Goal: Task Accomplishment & Management: Use online tool/utility

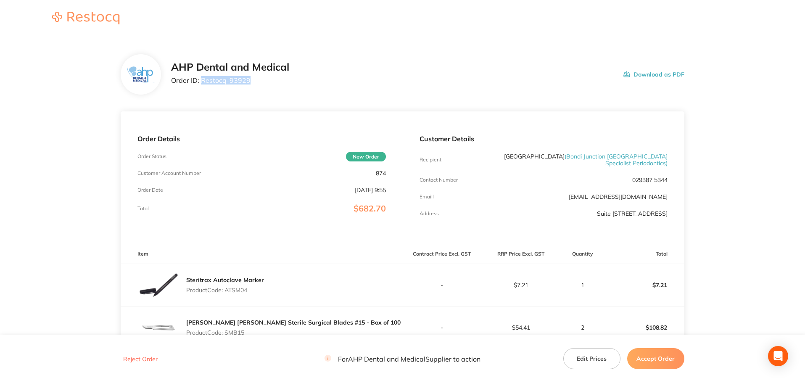
drag, startPoint x: 240, startPoint y: 80, endPoint x: 202, endPoint y: 82, distance: 38.3
click at [202, 82] on p "Order ID: Restocq- 93929" at bounding box center [230, 81] width 118 height 8
click at [659, 360] on button "Accept Order" at bounding box center [655, 358] width 57 height 21
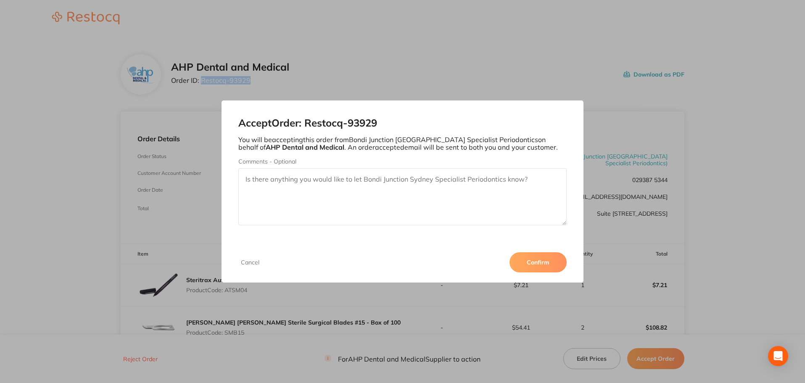
click at [550, 258] on button "Confirm" at bounding box center [538, 262] width 57 height 20
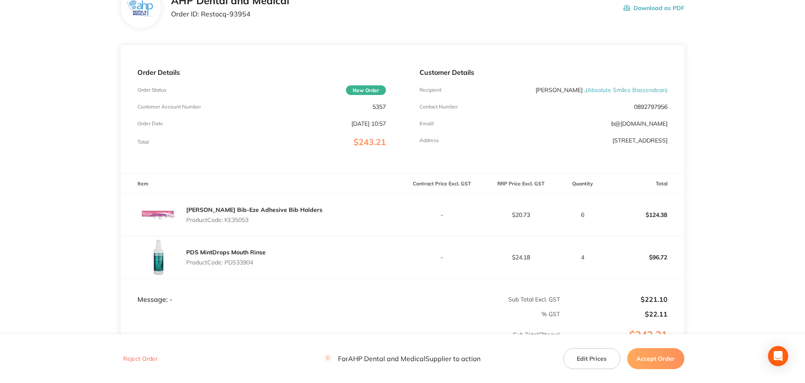
scroll to position [41, 0]
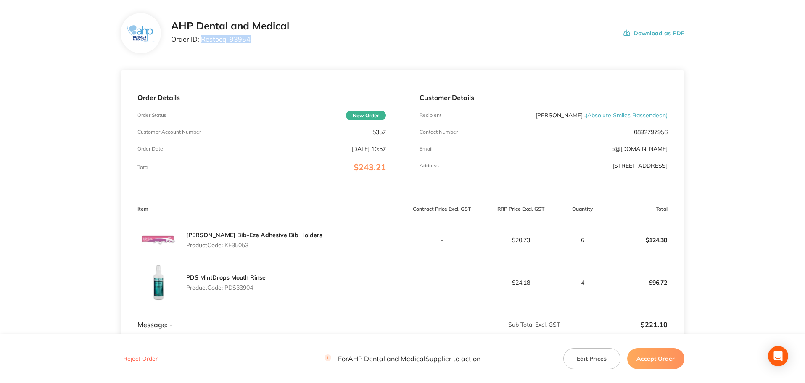
drag, startPoint x: 256, startPoint y: 41, endPoint x: 201, endPoint y: 38, distance: 54.7
click at [201, 38] on p "Order ID: Restocq- 93954" at bounding box center [230, 39] width 118 height 8
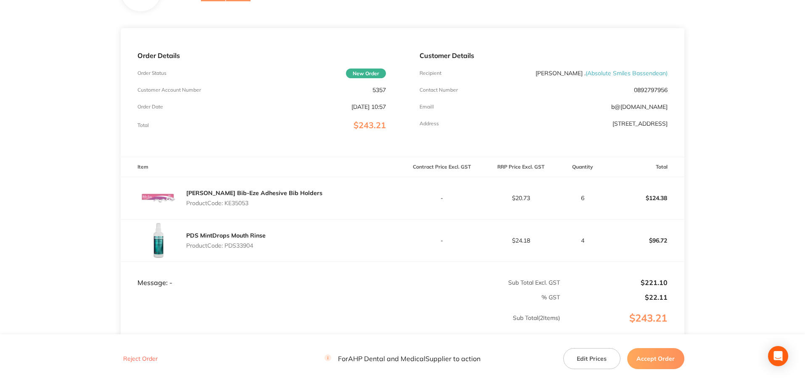
scroll to position [167, 0]
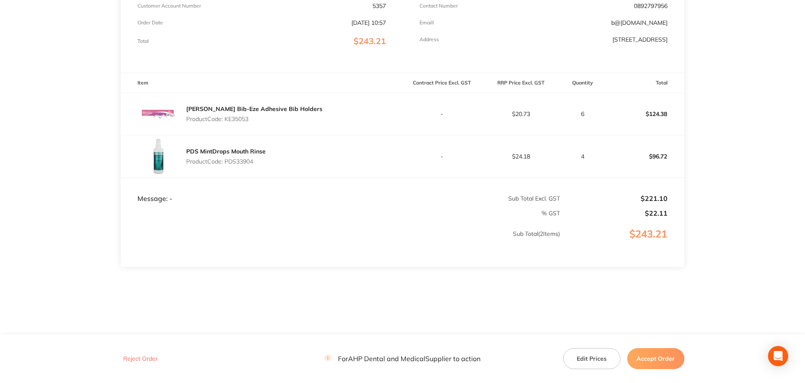
click at [665, 362] on button "Accept Order" at bounding box center [655, 358] width 57 height 21
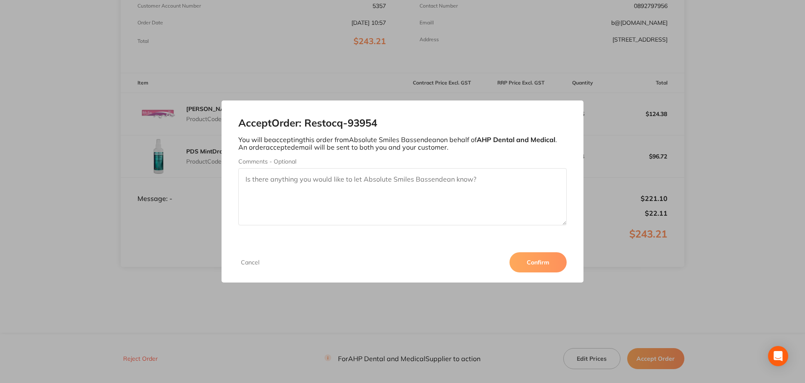
click at [550, 264] on button "Confirm" at bounding box center [538, 262] width 57 height 20
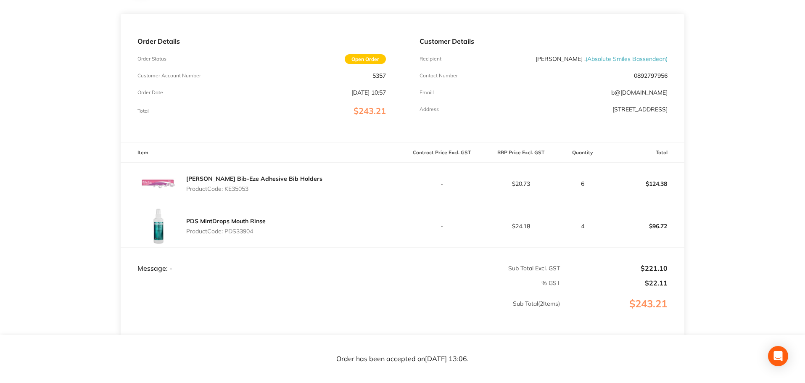
scroll to position [83, 0]
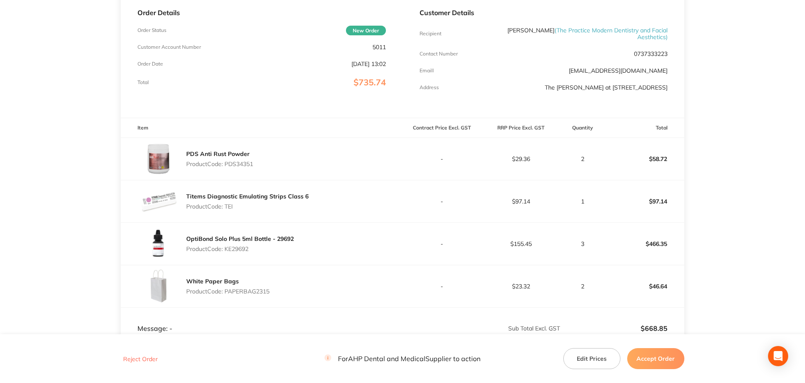
scroll to position [42, 0]
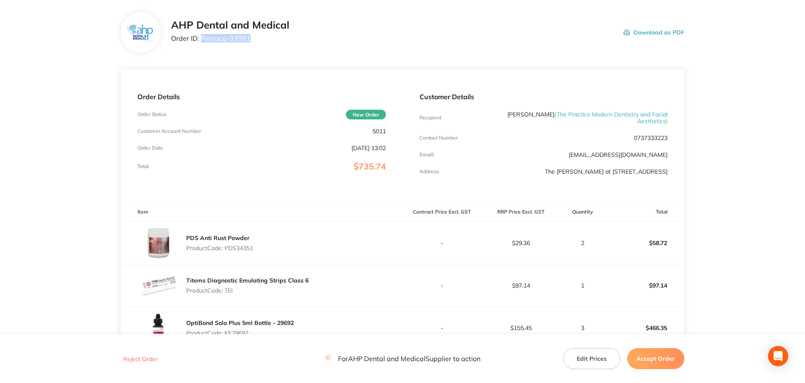
drag, startPoint x: 251, startPoint y: 38, endPoint x: 201, endPoint y: 37, distance: 49.2
click at [201, 37] on p "Order ID: Restocq- 93981" at bounding box center [230, 38] width 118 height 8
copy p "Restocq- 93981"
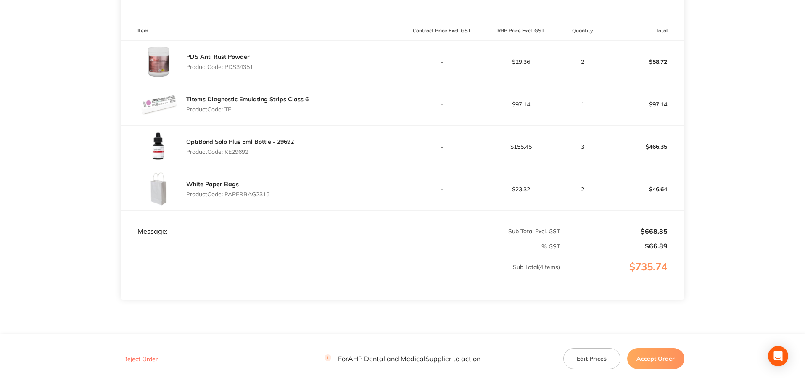
scroll to position [252, 0]
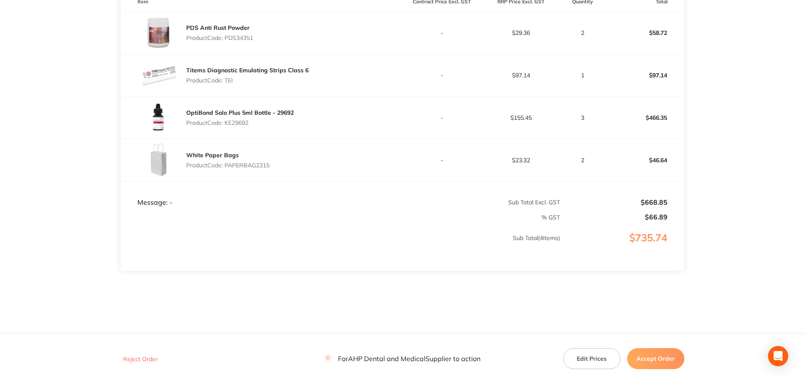
click at [656, 363] on button "Accept Order" at bounding box center [655, 358] width 57 height 21
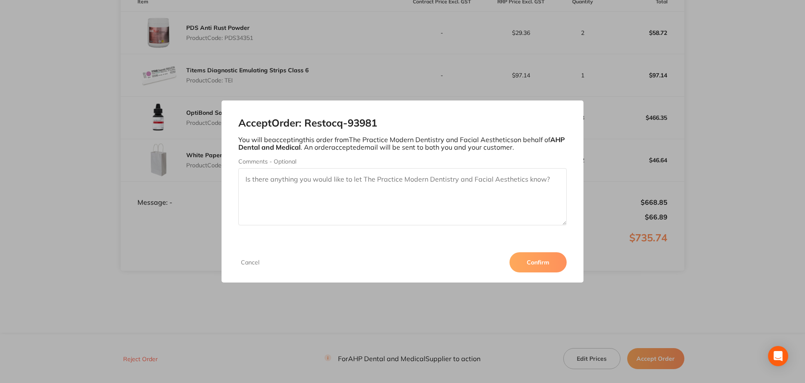
click at [541, 262] on button "Confirm" at bounding box center [538, 262] width 57 height 20
